Goal: Navigation & Orientation: Find specific page/section

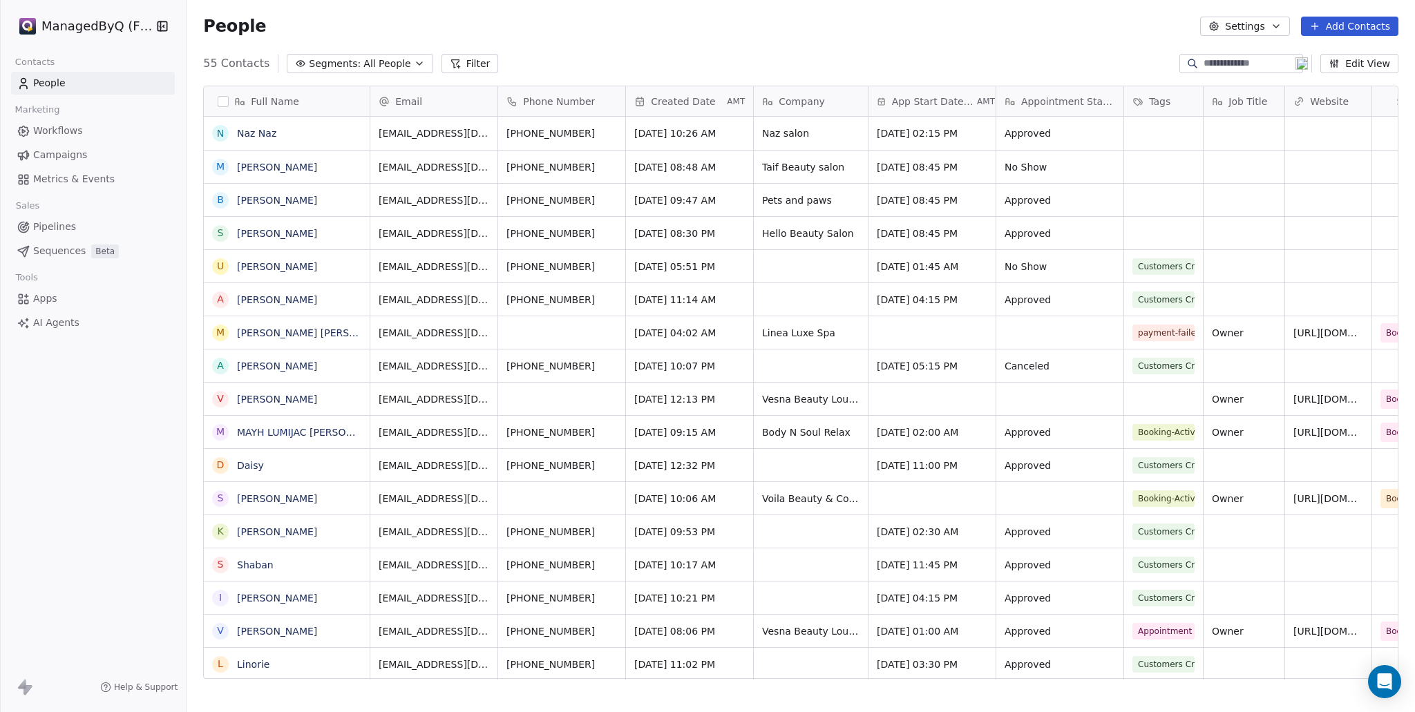
scroll to position [616, 1217]
drag, startPoint x: 77, startPoint y: 497, endPoint x: 88, endPoint y: 497, distance: 11.7
click at [79, 497] on div "ManagedByQ (FZE) Contacts People Marketing Workflows Campaigns Metrics & Events…" at bounding box center [93, 356] width 186 height 712
click at [52, 153] on span "Campaigns" at bounding box center [60, 155] width 54 height 15
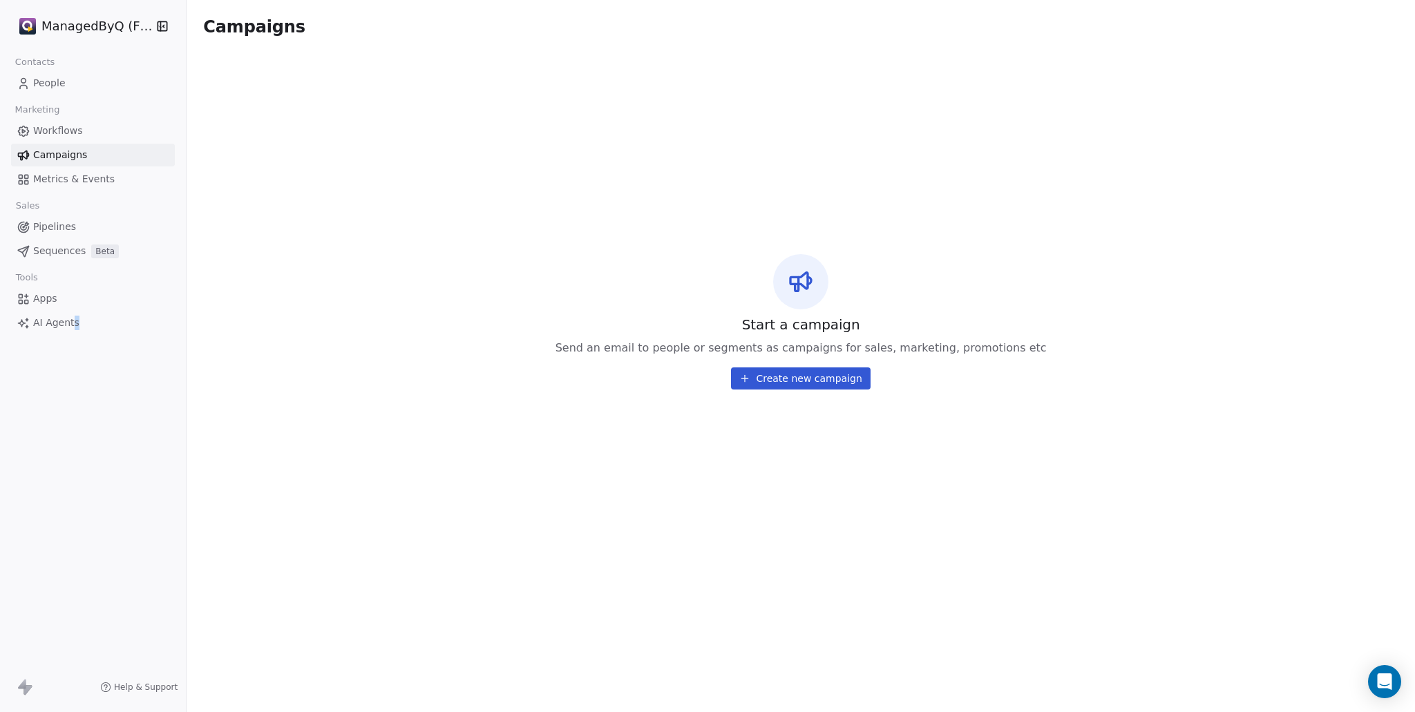
click at [60, 133] on span "Workflows" at bounding box center [58, 131] width 50 height 15
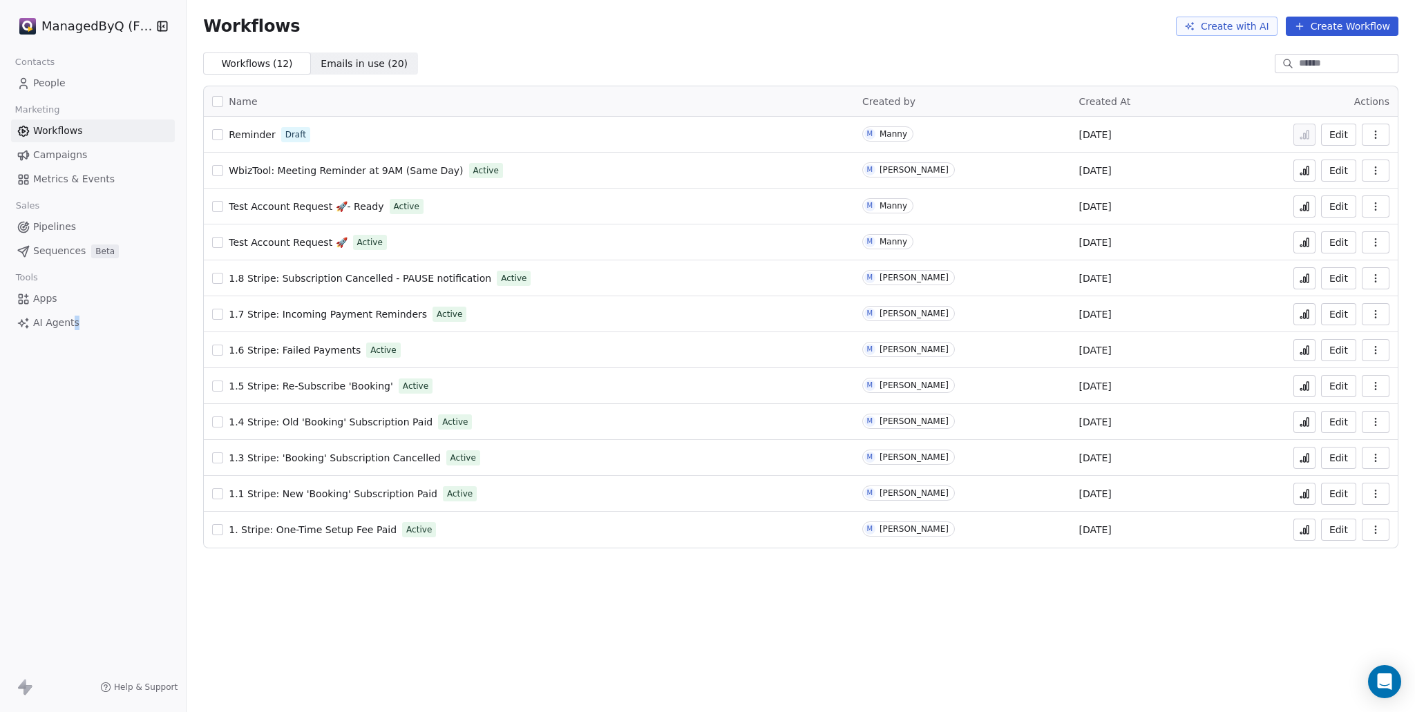
click at [314, 348] on span "1.6 Stripe: Failed Payments" at bounding box center [295, 350] width 132 height 11
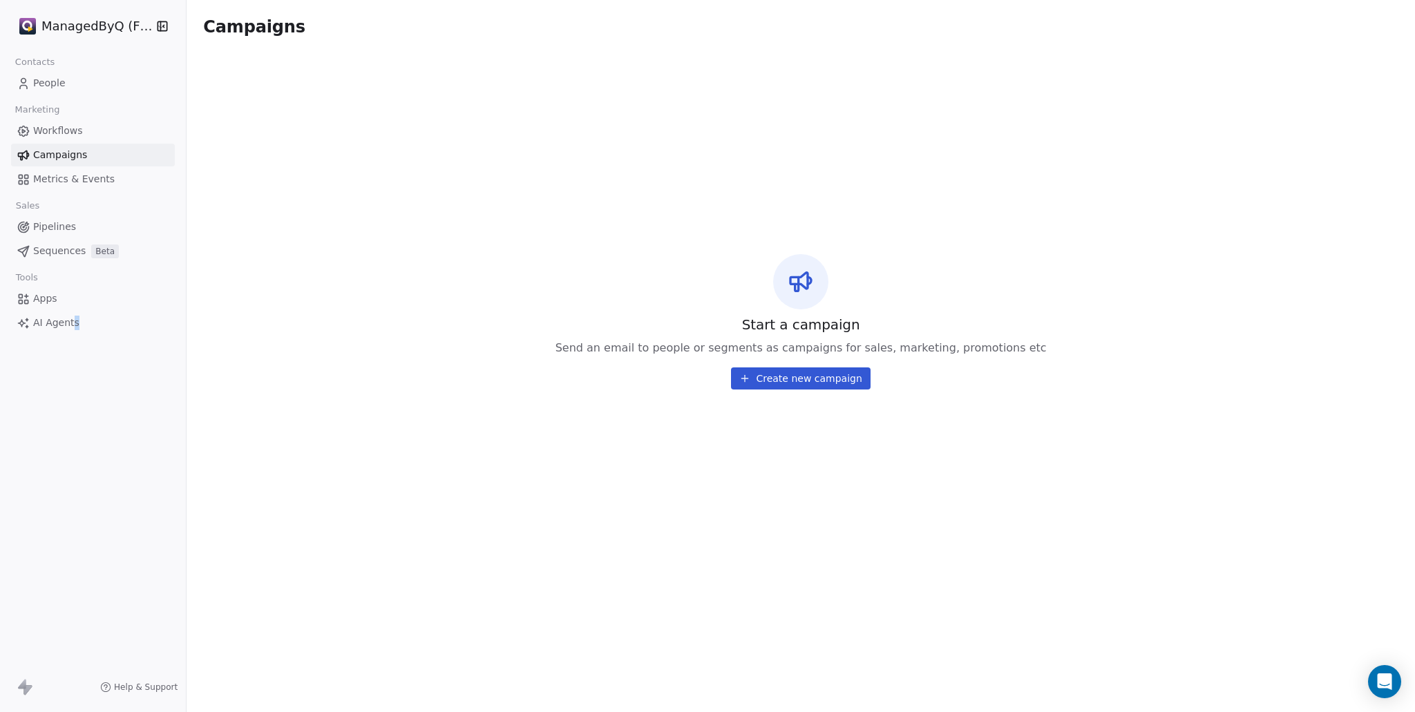
click at [77, 150] on span "Campaigns" at bounding box center [60, 155] width 54 height 15
click at [60, 130] on span "Workflows" at bounding box center [58, 131] width 50 height 15
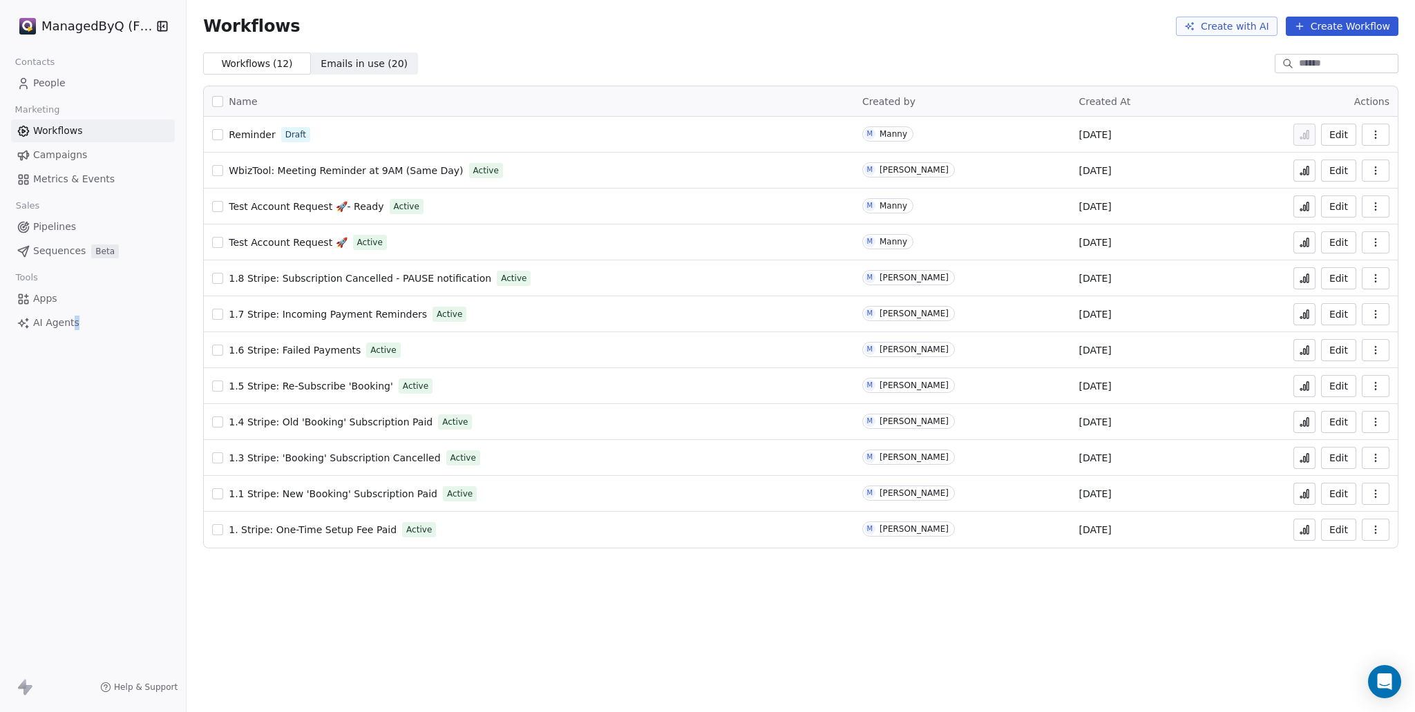
click at [1306, 354] on icon at bounding box center [1307, 350] width 2 height 8
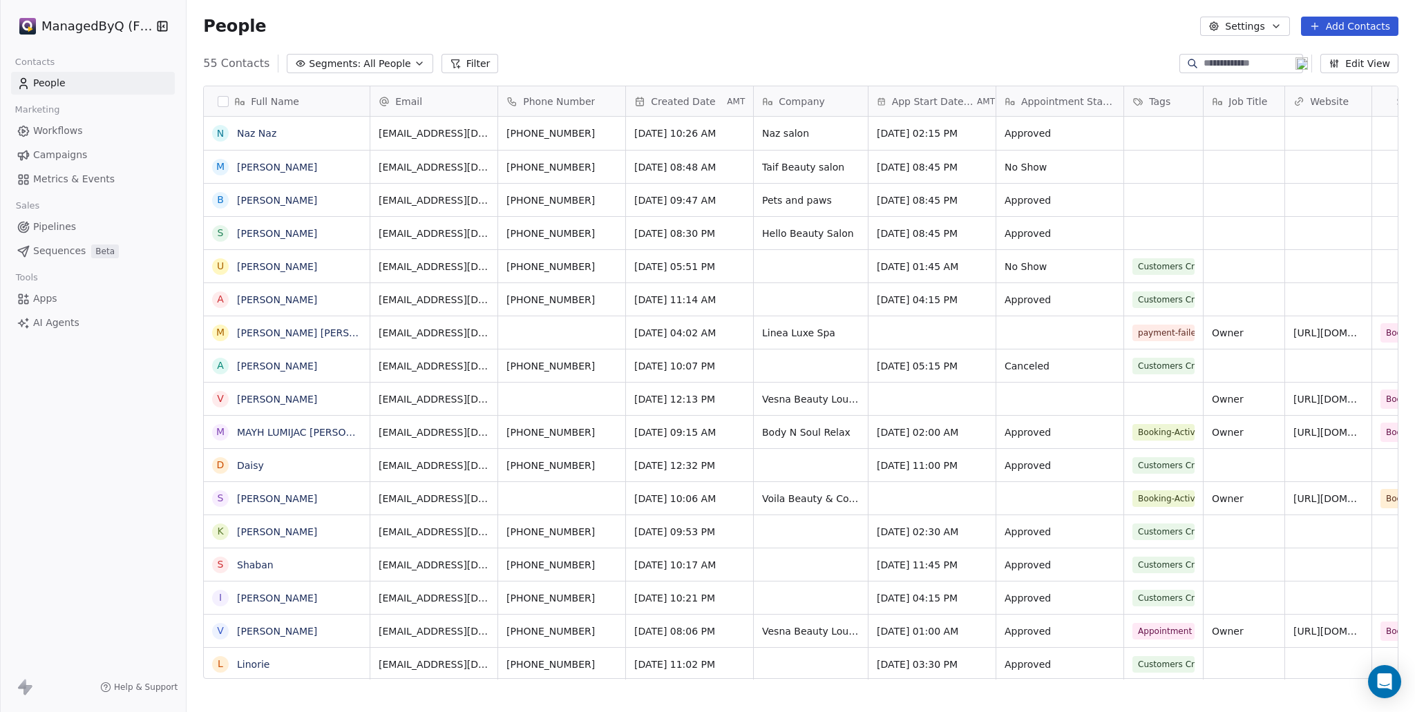
scroll to position [616, 1217]
click at [608, 431] on icon "grid" at bounding box center [612, 430] width 11 height 11
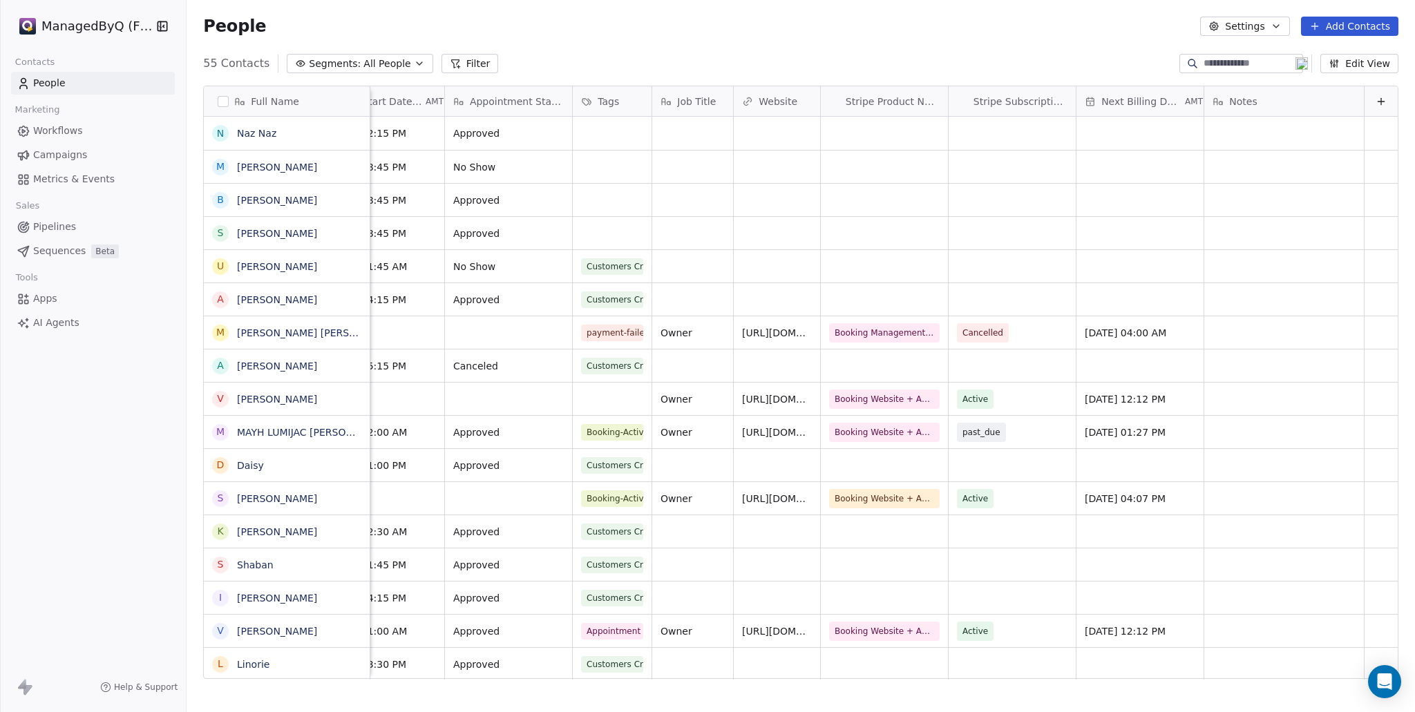
scroll to position [0, 0]
